Goal: Task Accomplishment & Management: Complete application form

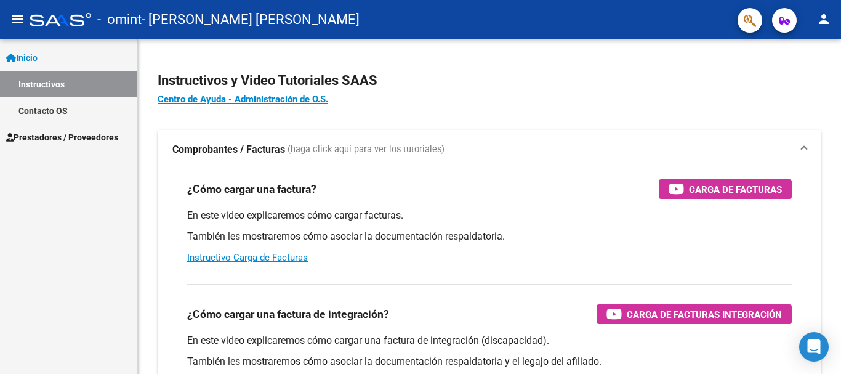
click at [78, 134] on span "Prestadores / Proveedores" at bounding box center [62, 137] width 112 height 14
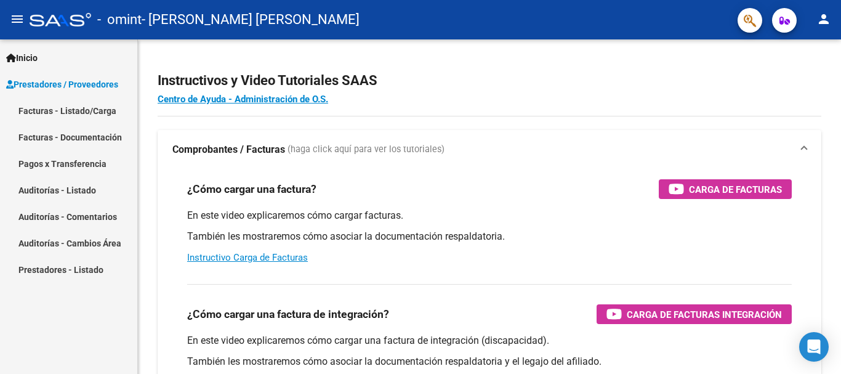
click at [85, 138] on link "Facturas - Documentación" at bounding box center [68, 137] width 137 height 26
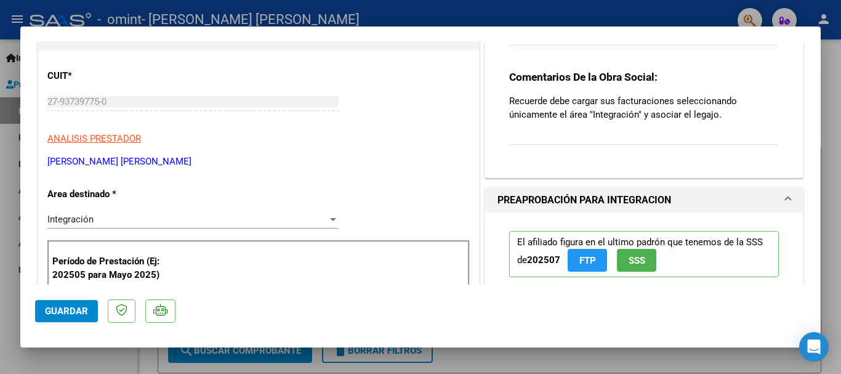
scroll to position [185, 0]
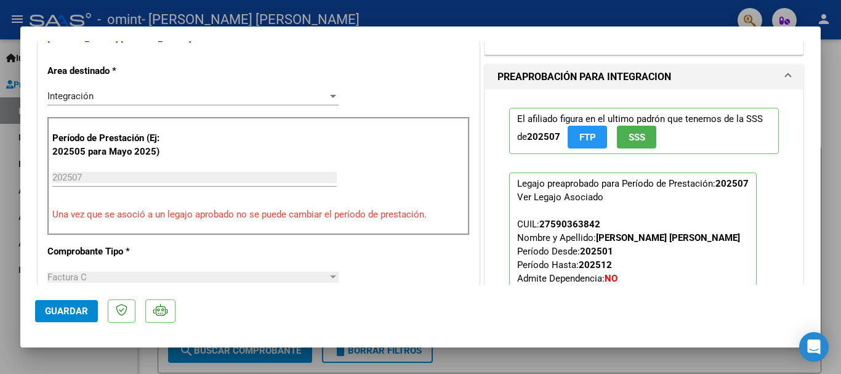
click at [193, 175] on input "202507" at bounding box center [194, 177] width 284 height 11
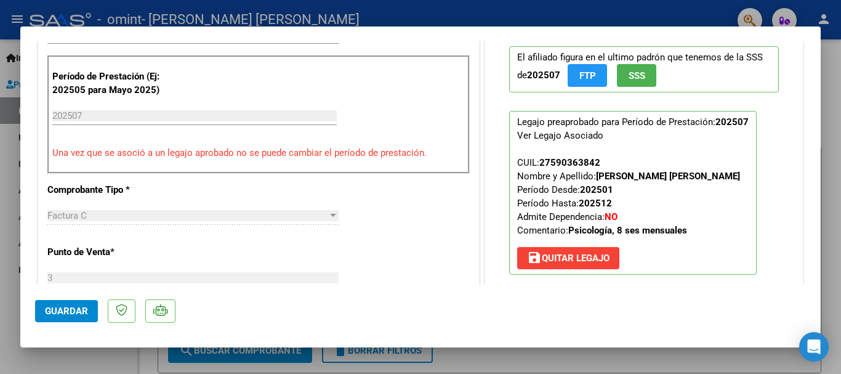
scroll to position [492, 0]
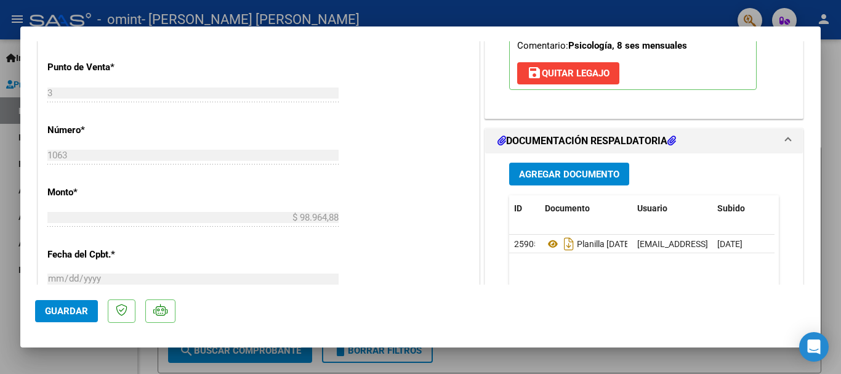
click at [60, 303] on button "Guardar" at bounding box center [66, 311] width 63 height 22
click at [838, 114] on div at bounding box center [420, 187] width 841 height 374
type input "$ 0,00"
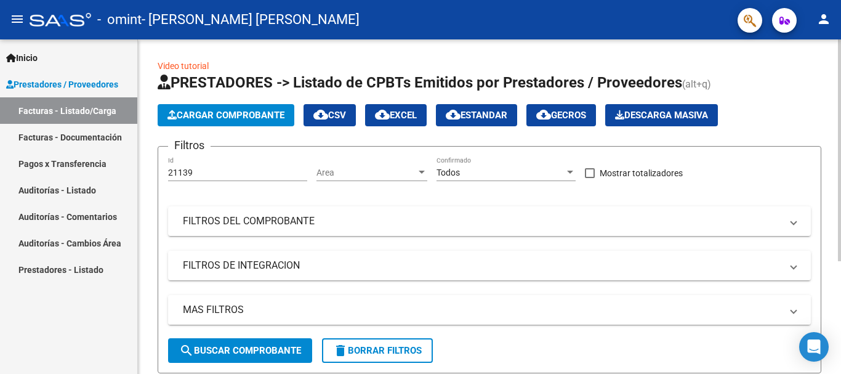
scroll to position [169, 0]
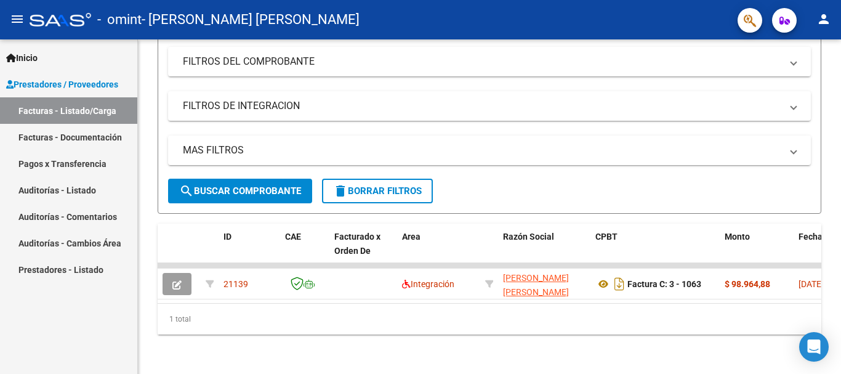
click at [34, 114] on link "Facturas - Listado/Carga" at bounding box center [68, 110] width 137 height 26
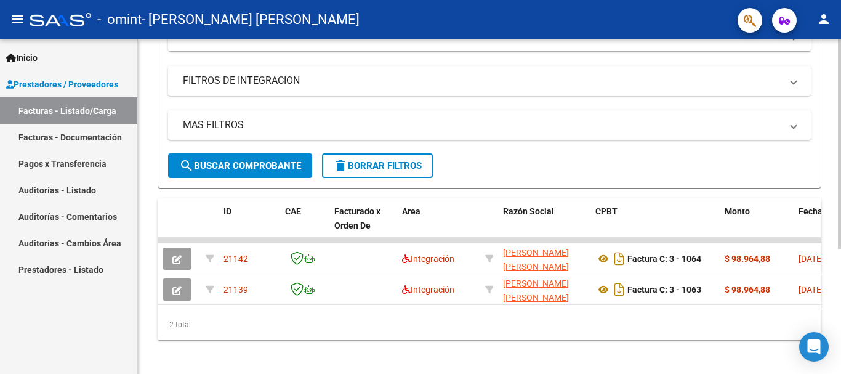
scroll to position [200, 0]
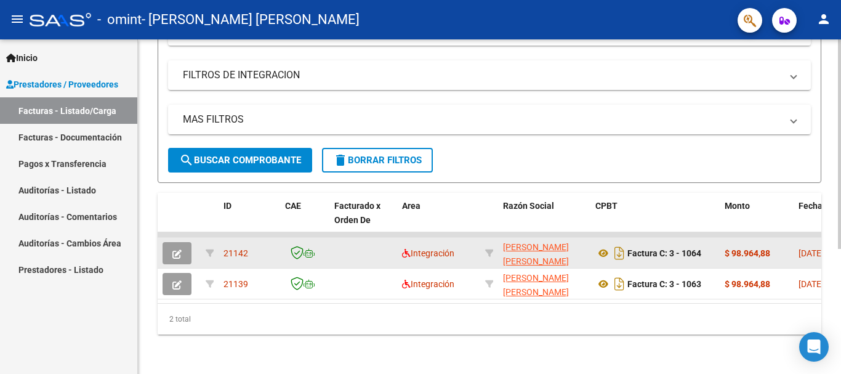
click at [171, 242] on button "button" at bounding box center [176, 253] width 29 height 22
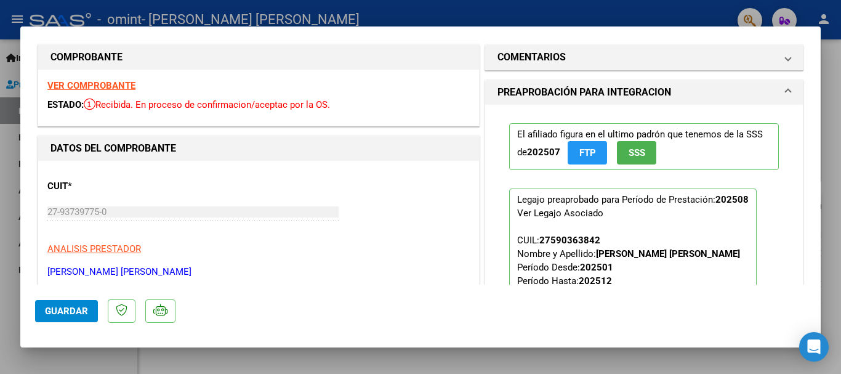
scroll to position [0, 0]
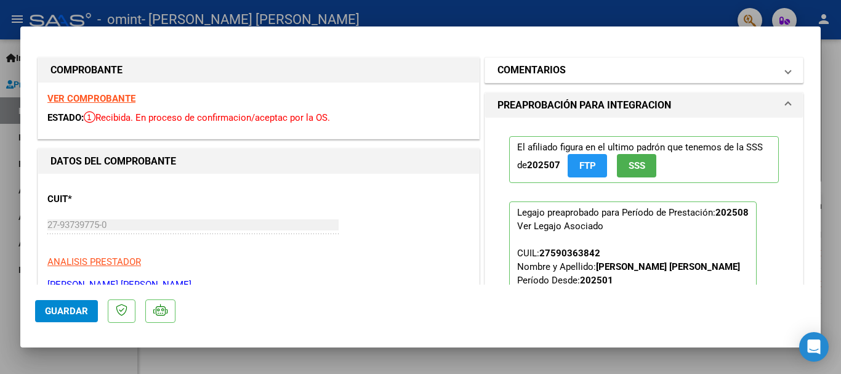
click at [714, 73] on mat-panel-title "COMENTARIOS" at bounding box center [636, 70] width 278 height 15
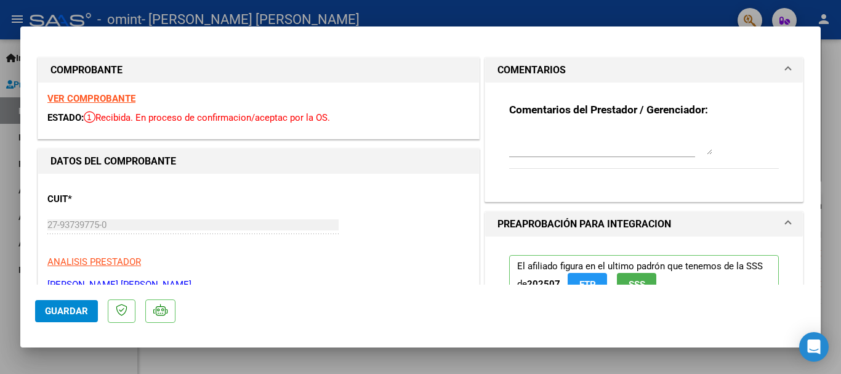
scroll to position [123, 0]
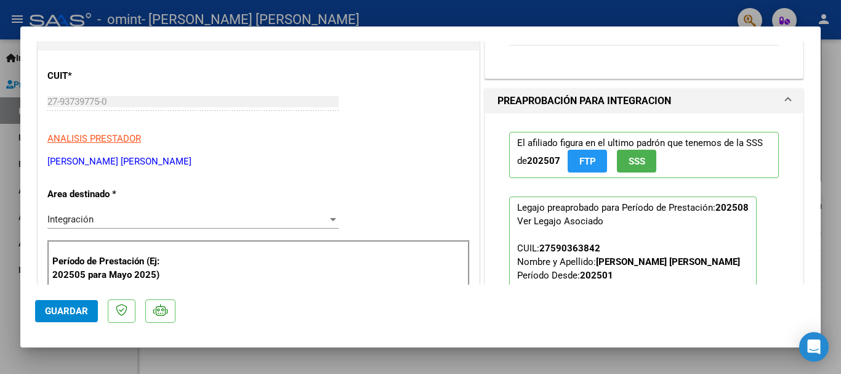
click at [0, 185] on div at bounding box center [420, 187] width 841 height 374
type input "$ 0,00"
